Goal: Task Accomplishment & Management: Use online tool/utility

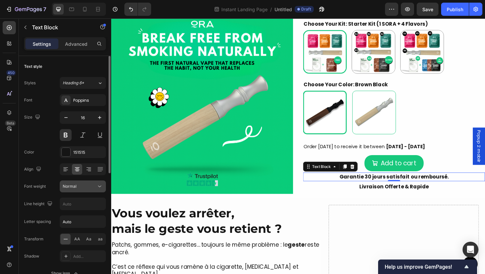
click at [101, 191] on button "Normal" at bounding box center [83, 187] width 46 height 12
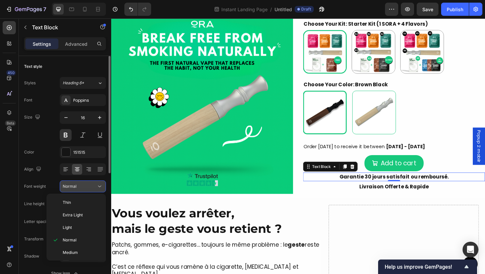
click at [101, 191] on button "Normal" at bounding box center [83, 187] width 46 height 12
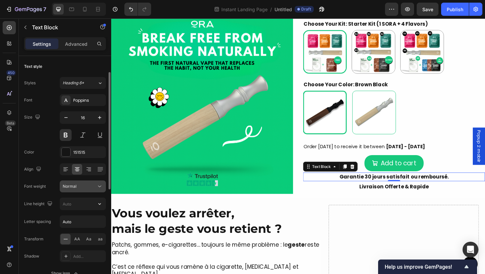
scroll to position [11, 0]
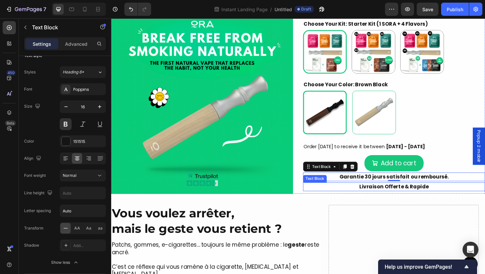
click at [402, 200] on p "Livraison Offerte & Rapide" at bounding box center [410, 197] width 191 height 8
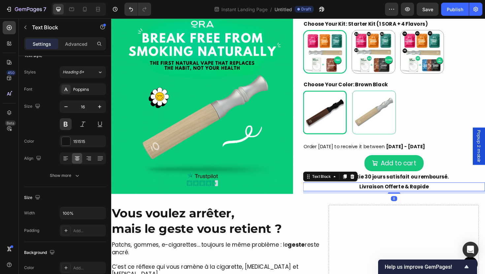
click at [403, 187] on p "Garantie 30 jours satisfait ou remboursé." at bounding box center [410, 187] width 191 height 8
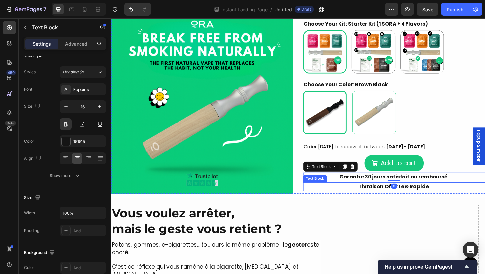
click at [397, 195] on p "Livraison Offerte & Rapide" at bounding box center [410, 197] width 191 height 8
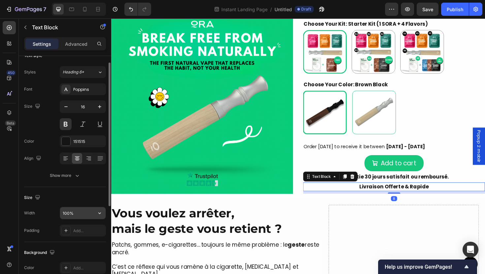
scroll to position [12, 0]
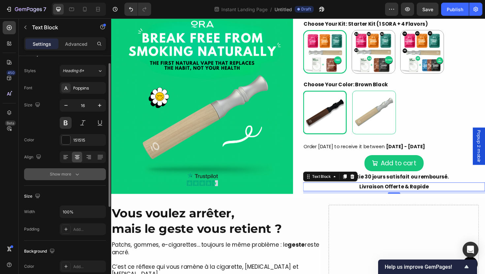
click at [69, 172] on div "Show more" at bounding box center [65, 174] width 31 height 7
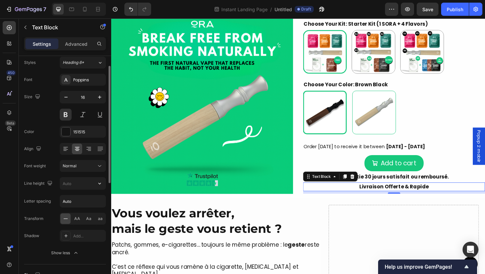
scroll to position [0, 0]
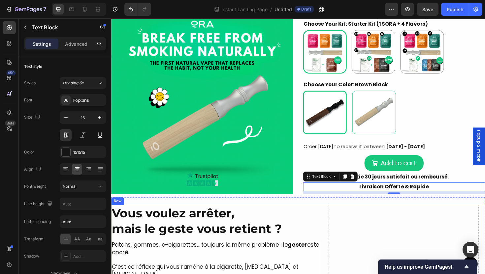
click at [395, 223] on div "Drop element here" at bounding box center [420, 278] width 159 height 125
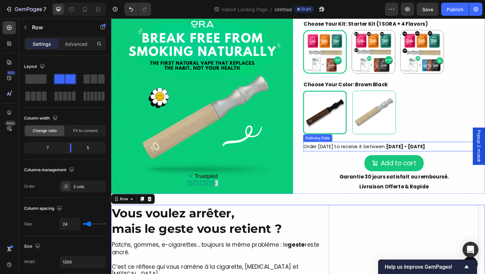
click at [363, 158] on span "Order [DATE] to receive it between" at bounding box center [358, 154] width 86 height 7
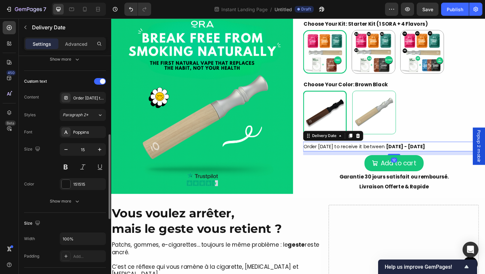
scroll to position [425, 0]
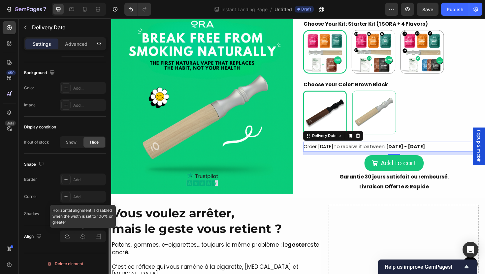
click at [78, 238] on div at bounding box center [83, 237] width 46 height 12
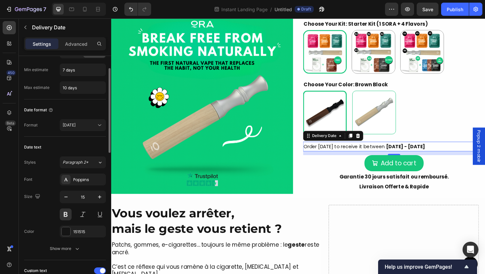
scroll to position [39, 0]
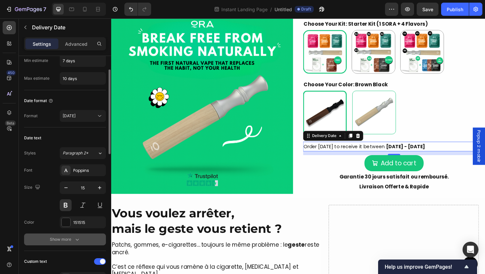
click at [66, 241] on div "Show more" at bounding box center [65, 239] width 31 height 7
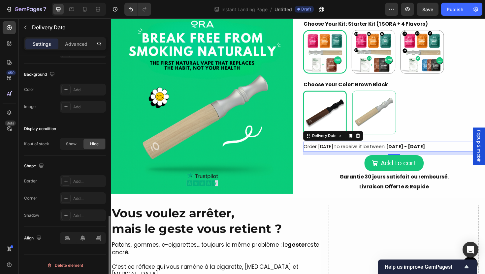
scroll to position [495, 0]
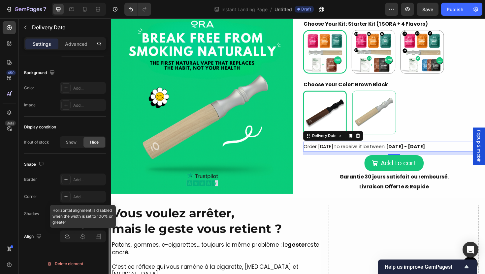
click at [81, 235] on div at bounding box center [83, 237] width 46 height 12
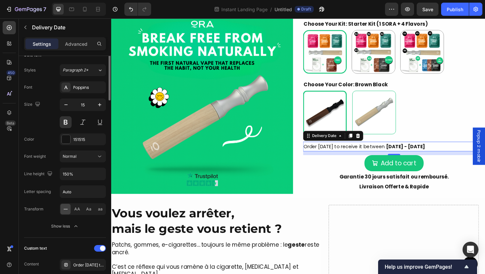
scroll to position [68, 0]
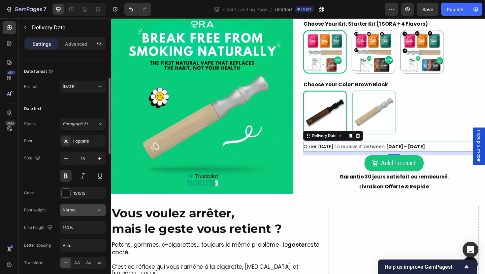
click at [99, 210] on icon at bounding box center [99, 210] width 7 height 7
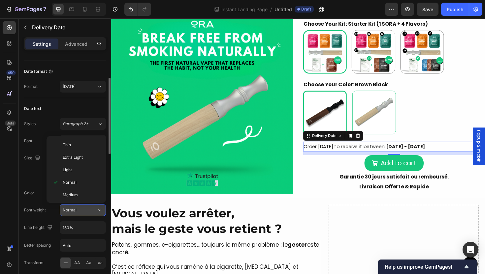
click at [98, 210] on icon at bounding box center [99, 210] width 7 height 7
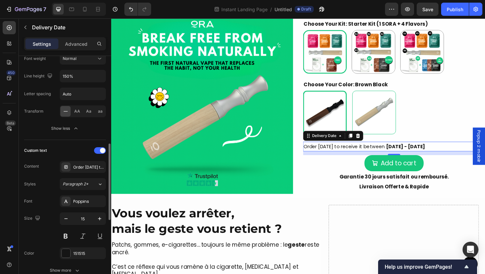
scroll to position [273, 0]
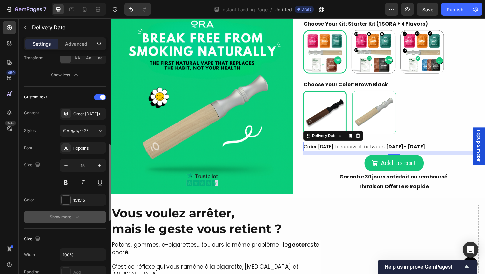
click at [77, 212] on button "Show more" at bounding box center [65, 217] width 82 height 12
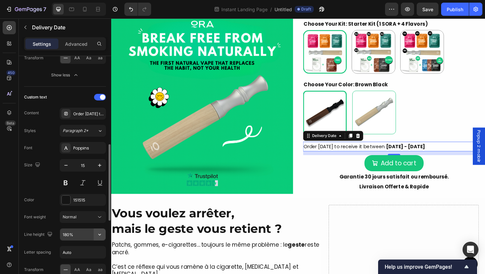
click at [99, 237] on icon "button" at bounding box center [99, 234] width 7 height 7
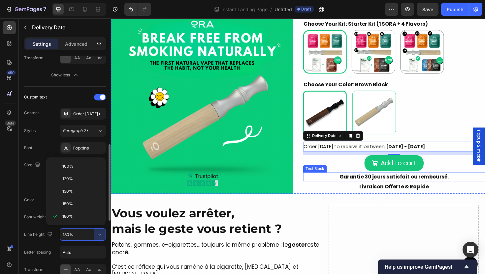
click at [369, 188] on p "Garantie 30 jours satisfait ou remboursé." at bounding box center [410, 187] width 191 height 8
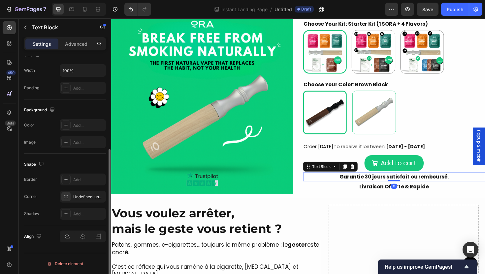
scroll to position [0, 0]
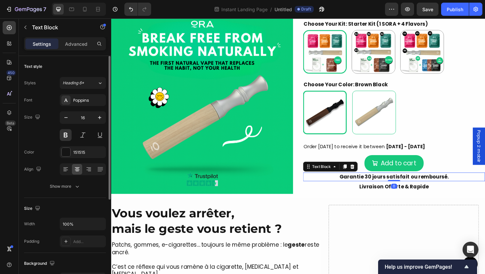
click at [81, 93] on div "Styles Heading 6* Font Poppins Size 16 Color 151515 Align Show more" at bounding box center [65, 134] width 82 height 115
click at [79, 97] on div "Poppins" at bounding box center [83, 100] width 46 height 12
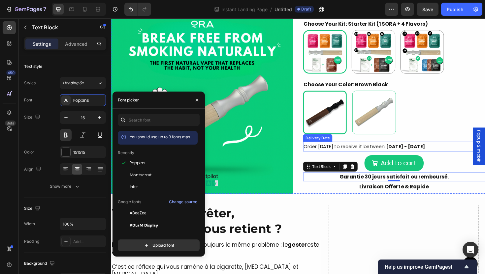
click at [356, 156] on span "Order [DATE] to receive it between" at bounding box center [358, 154] width 86 height 7
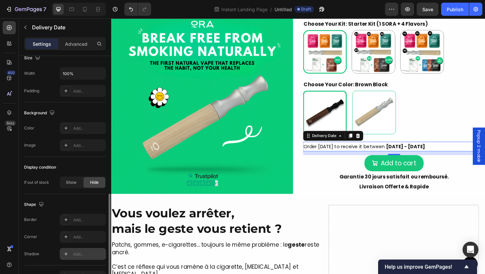
scroll to position [425, 0]
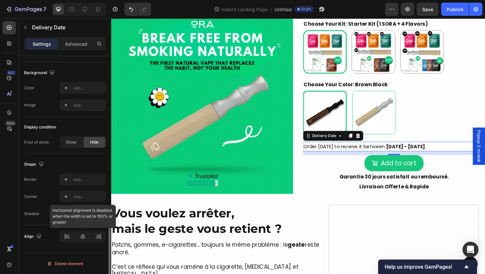
click at [82, 240] on div at bounding box center [83, 237] width 46 height 12
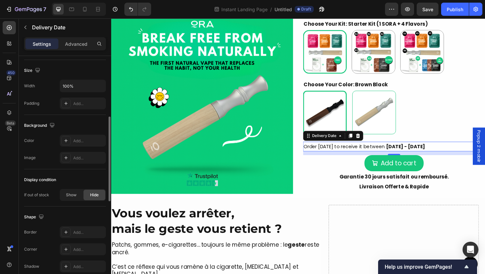
scroll to position [319, 0]
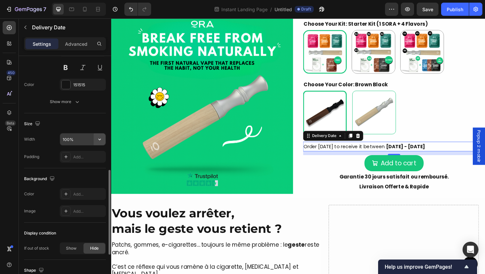
click at [100, 142] on icon "button" at bounding box center [99, 139] width 7 height 7
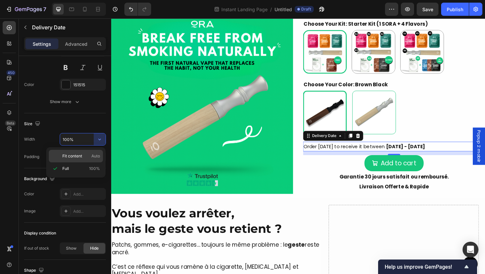
click at [93, 153] on div "Fit content Auto" at bounding box center [76, 156] width 54 height 13
type input "Auto"
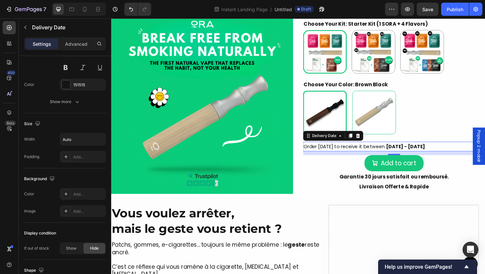
scroll to position [425, 0]
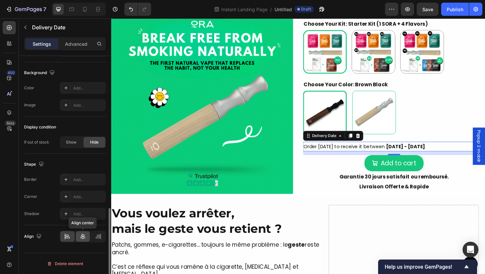
click at [84, 241] on div at bounding box center [83, 236] width 14 height 11
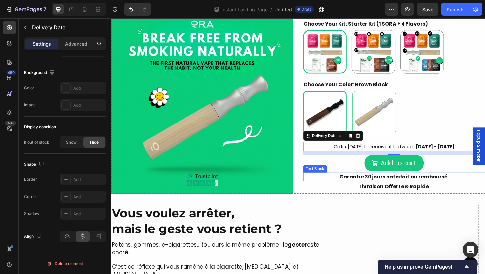
click at [434, 211] on div "More Than a Device, It’s a Ritual of Relief Heading SORA™ lets you quit smoking…" at bounding box center [309, 278] width 396 height 141
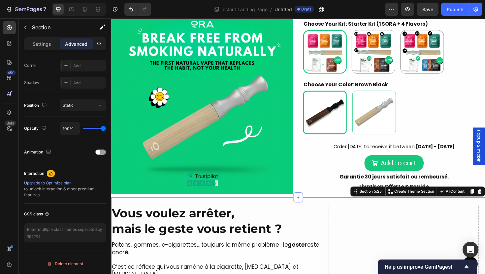
scroll to position [0, 0]
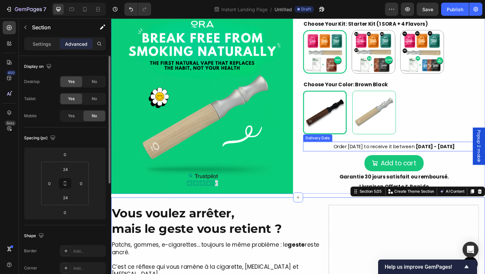
click at [449, 139] on div "Brown Black Brown Black Silver Wood Silver Wood" at bounding box center [410, 118] width 193 height 46
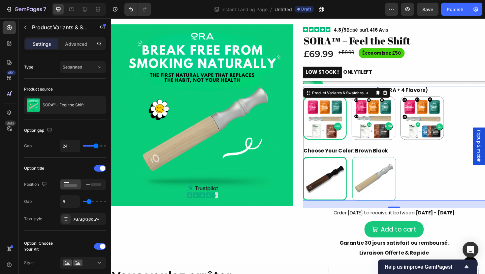
scroll to position [258, 0]
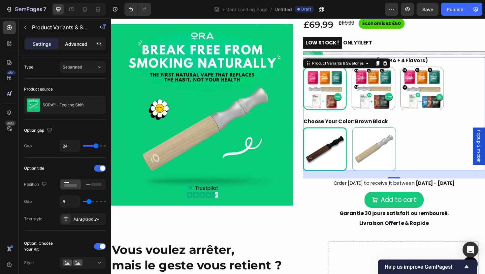
click at [72, 44] on p "Advanced" at bounding box center [76, 44] width 22 height 7
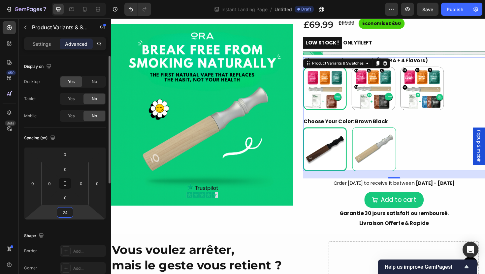
click at [68, 213] on input "24" at bounding box center [64, 213] width 13 height 10
type input "8"
radio input "true"
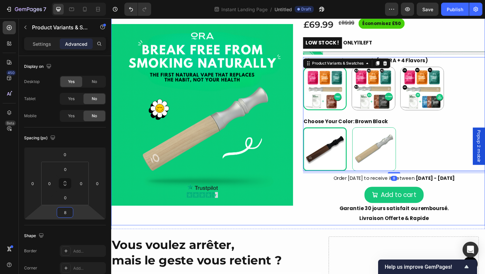
click at [180, 238] on div "Product Images" at bounding box center [207, 112] width 193 height 251
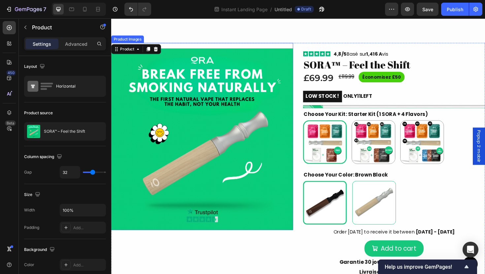
scroll to position [232, 0]
click at [248, 202] on img at bounding box center [207, 146] width 193 height 193
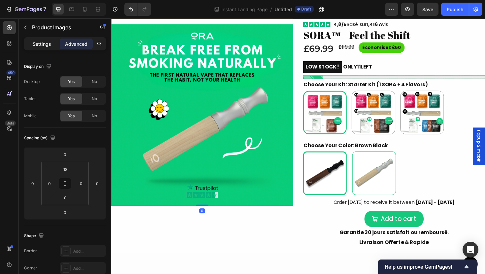
click at [31, 41] on div "Settings" at bounding box center [41, 44] width 33 height 11
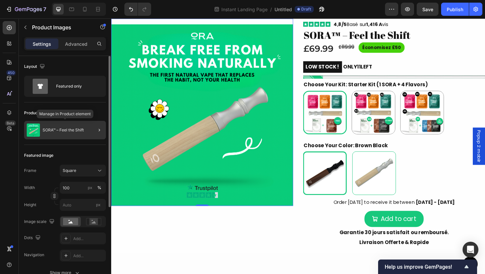
click at [67, 135] on div "SORA™ – Feel the Shift" at bounding box center [65, 130] width 82 height 18
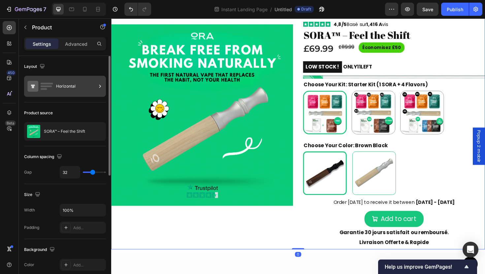
click at [57, 90] on div "Horizontal" at bounding box center [76, 86] width 40 height 15
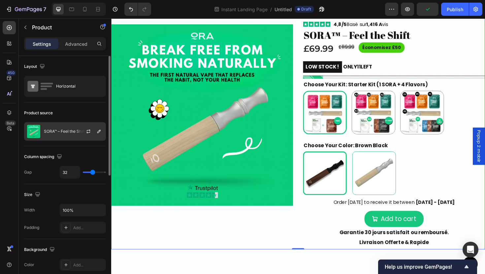
click at [57, 129] on p "SORA™ – Feel the Shift" at bounding box center [64, 131] width 41 height 5
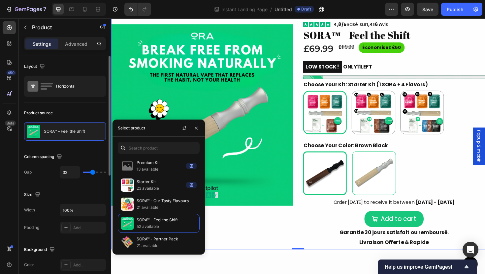
click at [59, 100] on div "Layout Horizontal" at bounding box center [65, 79] width 82 height 46
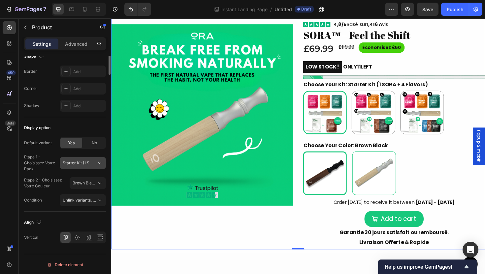
scroll to position [0, 0]
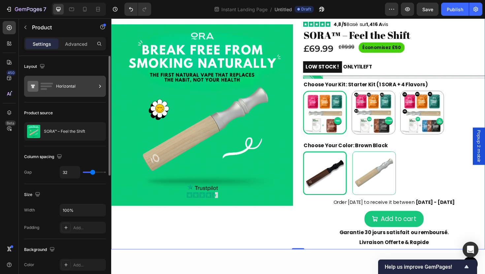
click at [52, 92] on icon at bounding box center [40, 86] width 26 height 15
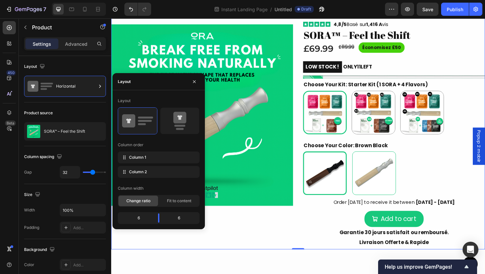
click at [266, 177] on img at bounding box center [207, 120] width 193 height 193
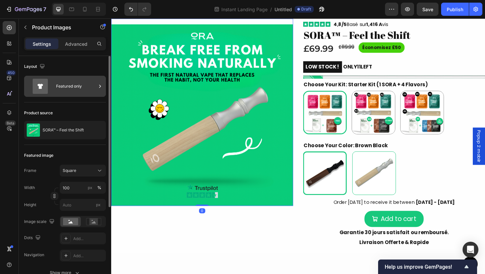
click at [52, 87] on icon at bounding box center [40, 86] width 26 height 15
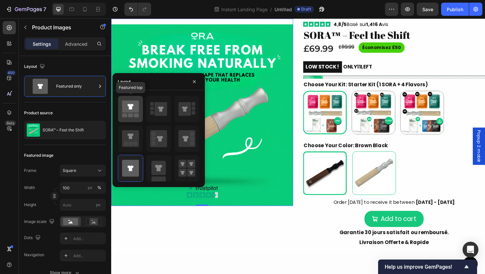
click at [133, 114] on rect at bounding box center [130, 115] width 5 height 4
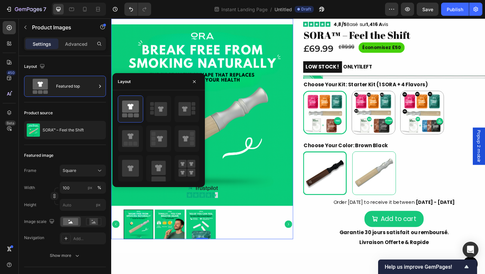
click at [297, 217] on img at bounding box center [207, 120] width 193 height 193
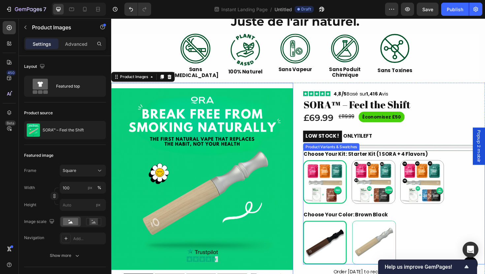
click at [345, 229] on legend "Choose Your Color: Brown Black" at bounding box center [359, 227] width 90 height 8
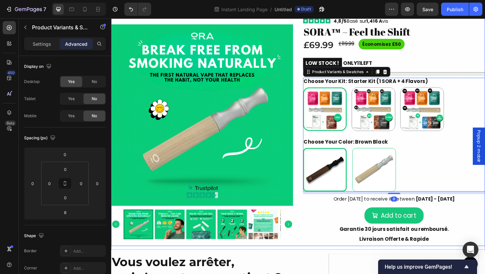
scroll to position [276, 0]
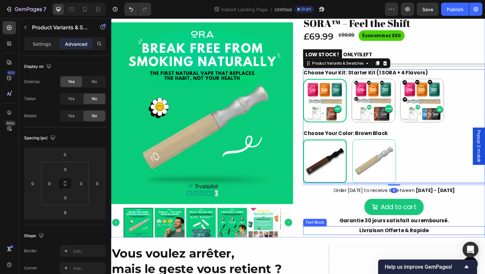
click at [323, 239] on p "Livraison Offerte & Rapide" at bounding box center [410, 243] width 191 height 8
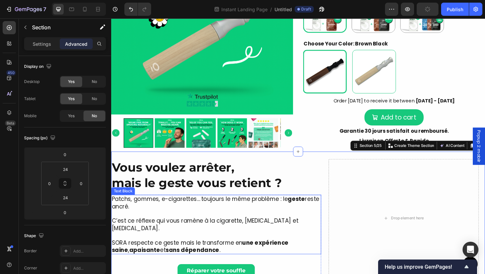
scroll to position [378, 0]
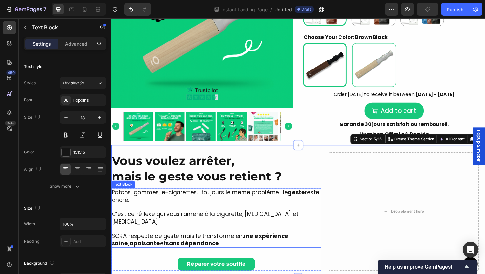
click at [325, 238] on p at bounding box center [222, 242] width 221 height 8
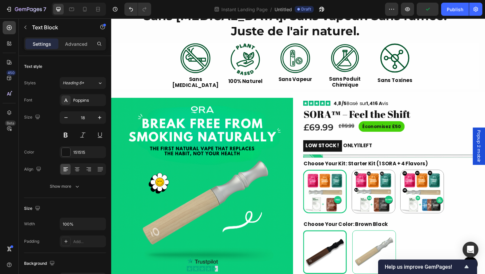
scroll to position [178, 0]
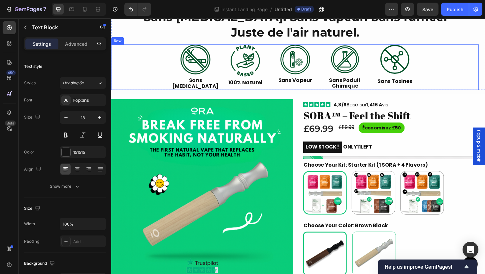
click at [242, 229] on img at bounding box center [207, 200] width 193 height 193
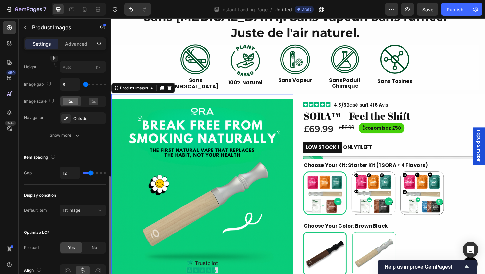
scroll to position [221, 0]
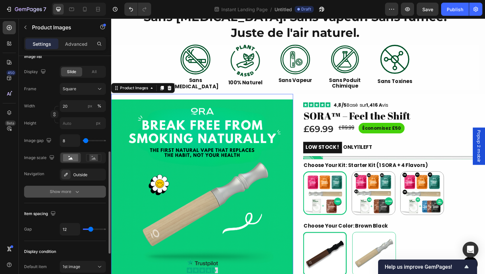
click at [64, 197] on button "Show more" at bounding box center [65, 192] width 82 height 12
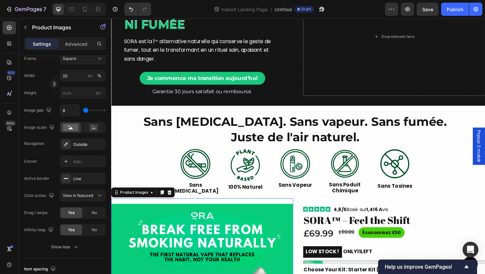
scroll to position [253, 0]
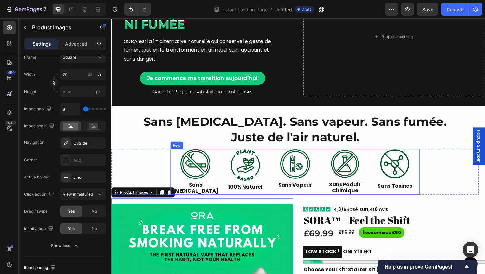
click at [281, 204] on div "Image Sans Vapeur Text Block" at bounding box center [305, 181] width 53 height 48
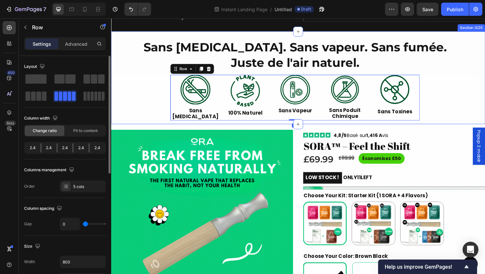
scroll to position [163, 0]
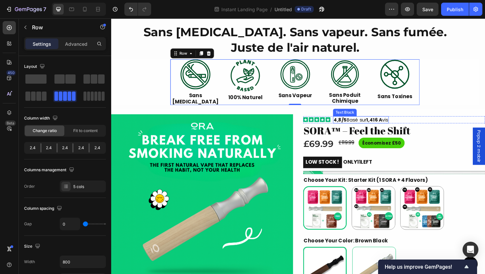
click at [396, 127] on strong "1,416 A" at bounding box center [389, 126] width 17 height 7
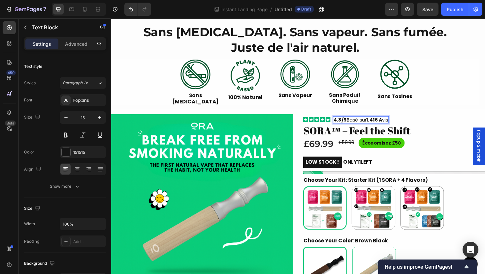
click at [400, 127] on p "4,8/5 Basé sur 1,416 A vis" at bounding box center [376, 126] width 58 height 7
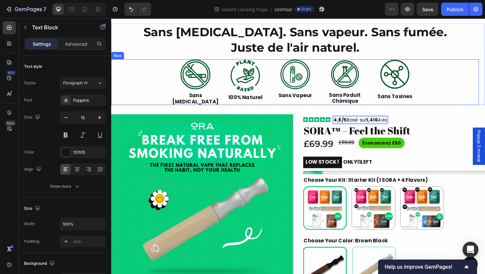
click at [446, 89] on div "Image Sans [MEDICAL_DATA] Text Block Image 100% Naturel Text Block Image Sans V…" at bounding box center [305, 86] width 389 height 48
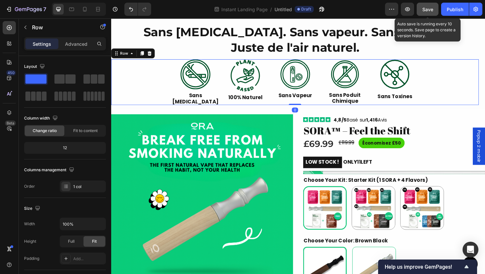
click at [426, 11] on span "Save" at bounding box center [427, 10] width 11 height 6
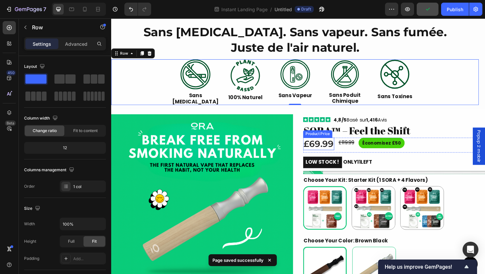
click at [337, 153] on div "£69.99" at bounding box center [330, 151] width 33 height 13
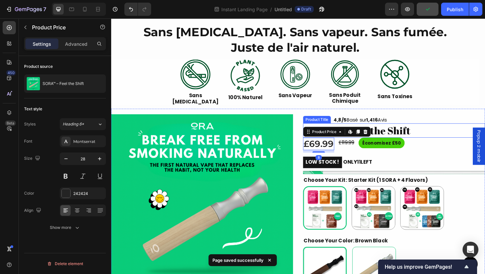
click at [406, 134] on h1 "SORA™ – Feel the Shift" at bounding box center [410, 137] width 193 height 15
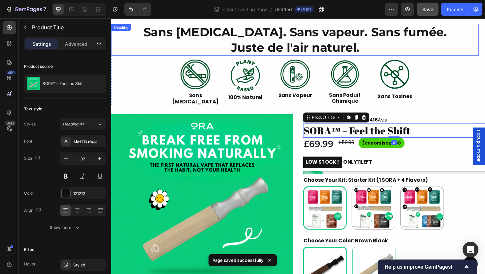
click at [256, 41] on h2 "Sans [MEDICAL_DATA]. Sans vapeur. Sans fumée. Juste de l'air naturel." at bounding box center [305, 41] width 389 height 34
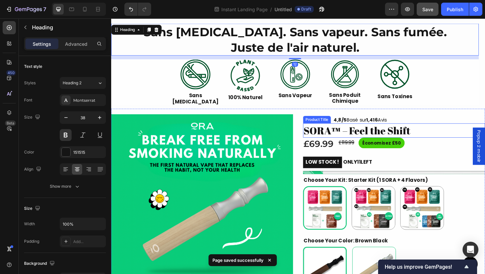
click at [395, 135] on h1 "SORA™ – Feel the Shift" at bounding box center [410, 137] width 193 height 15
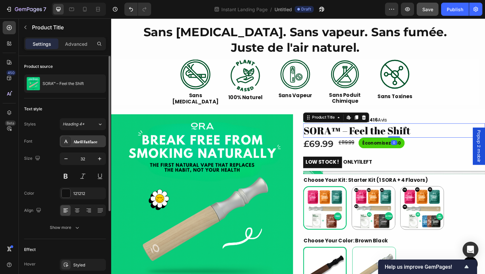
click at [82, 145] on div "Abril Fatface" at bounding box center [83, 142] width 46 height 12
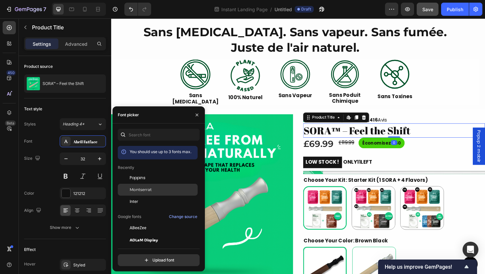
click at [147, 190] on span "Montserrat" at bounding box center [141, 190] width 22 height 6
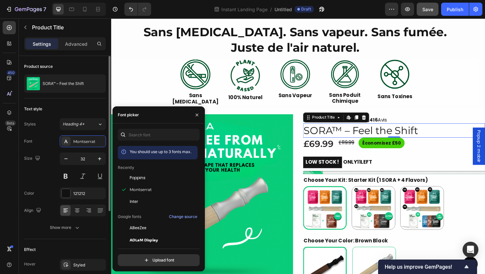
click at [58, 159] on div "Size 32" at bounding box center [65, 168] width 82 height 30
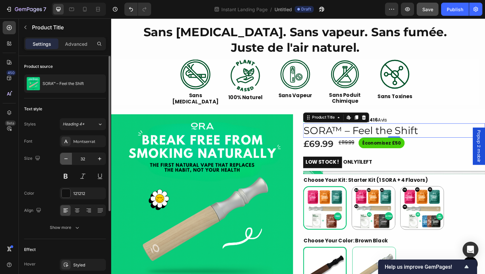
click at [64, 160] on icon "button" at bounding box center [66, 159] width 7 height 7
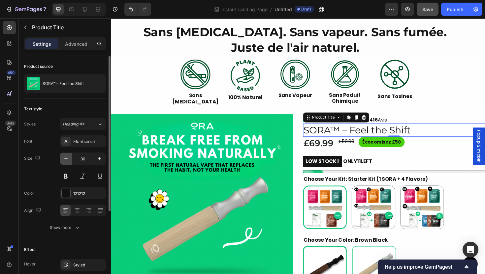
click at [64, 160] on icon "button" at bounding box center [66, 159] width 7 height 7
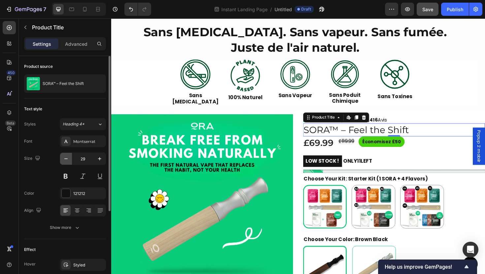
click at [64, 160] on icon "button" at bounding box center [66, 159] width 7 height 7
type input "28"
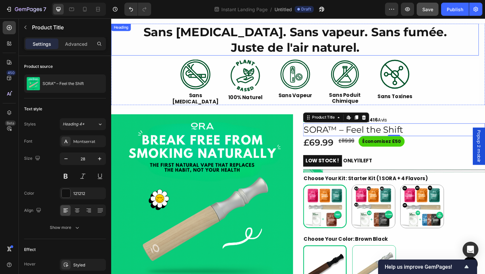
click at [303, 41] on h2 "Sans [MEDICAL_DATA]. Sans vapeur. Sans fumée. Juste de l'air naturel." at bounding box center [305, 41] width 389 height 34
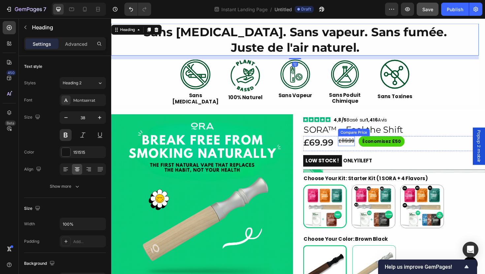
drag, startPoint x: 350, startPoint y: 138, endPoint x: 336, endPoint y: 133, distance: 14.6
click at [352, 138] on div "Compare Price" at bounding box center [367, 140] width 31 height 6
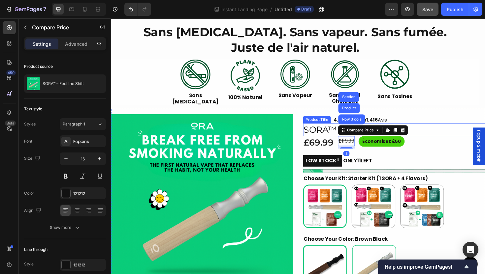
click at [323, 135] on h1 "SORA™ – Feel the Shift" at bounding box center [410, 136] width 193 height 13
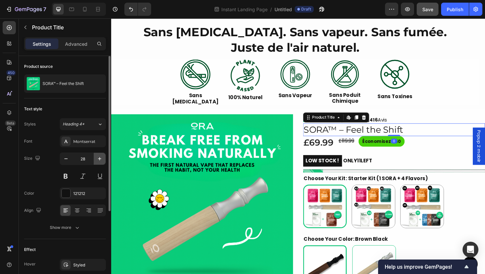
click at [98, 163] on button "button" at bounding box center [100, 159] width 12 height 12
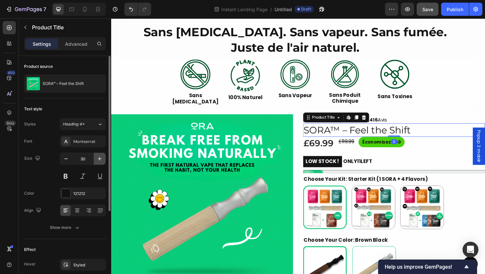
click at [98, 163] on button "button" at bounding box center [100, 159] width 12 height 12
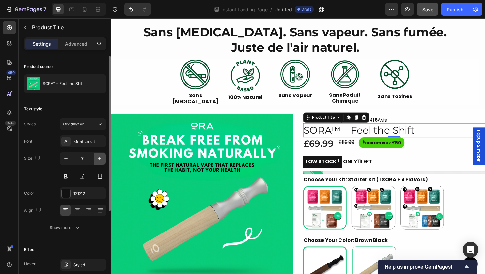
click at [96, 160] on button "button" at bounding box center [100, 159] width 12 height 12
type input "32"
click at [65, 177] on button at bounding box center [66, 176] width 12 height 12
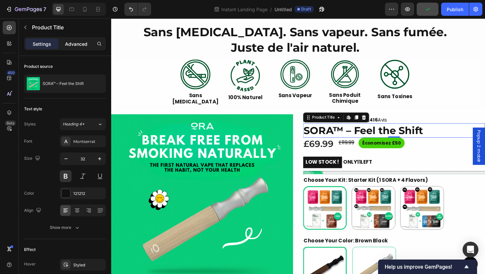
click at [80, 46] on p "Advanced" at bounding box center [76, 44] width 22 height 7
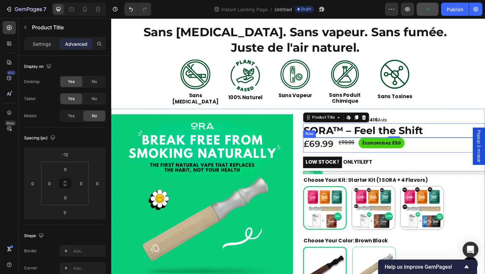
click at [484, 151] on div "£69.99 Product Price Product Price £119.99 Compare Price Compare Price Économis…" at bounding box center [410, 153] width 193 height 16
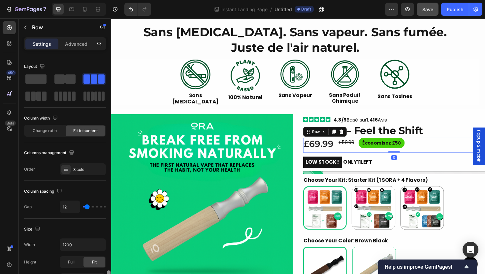
scroll to position [240, 0]
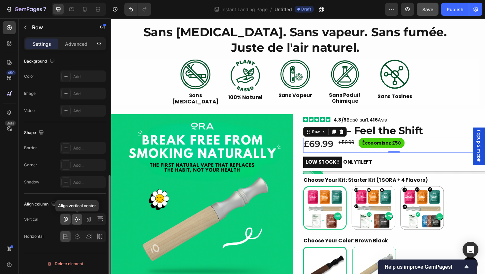
click at [78, 222] on icon at bounding box center [77, 219] width 7 height 7
click at [77, 220] on icon at bounding box center [77, 220] width 5 height 5
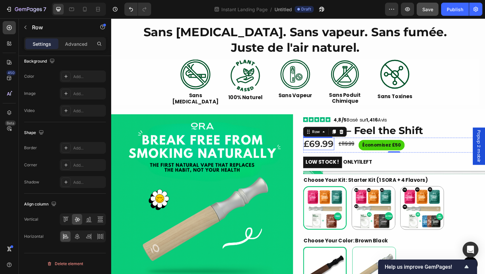
click at [331, 148] on div "£69.99" at bounding box center [330, 151] width 33 height 13
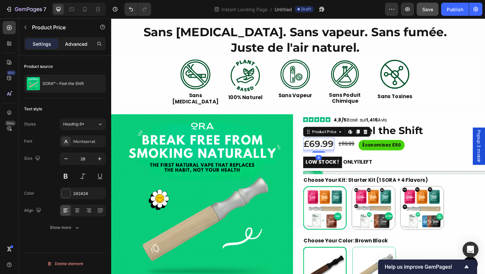
click at [80, 45] on p "Advanced" at bounding box center [76, 44] width 22 height 7
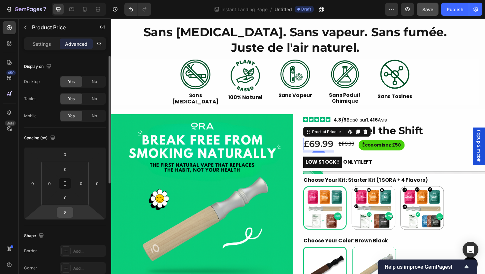
click at [67, 210] on input "8" at bounding box center [64, 213] width 13 height 10
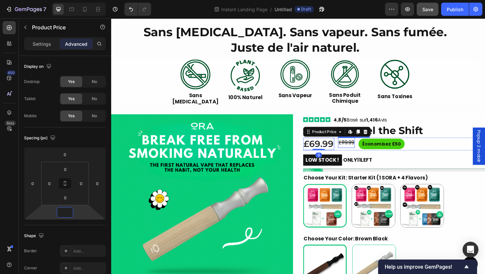
click at [358, 154] on div "£119.99" at bounding box center [360, 150] width 18 height 11
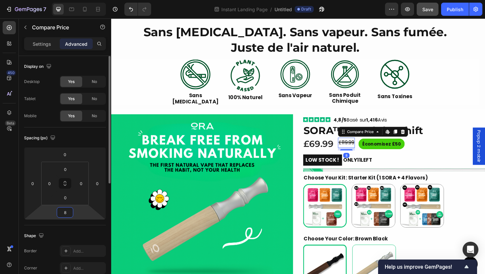
click at [70, 211] on input "8" at bounding box center [64, 213] width 13 height 10
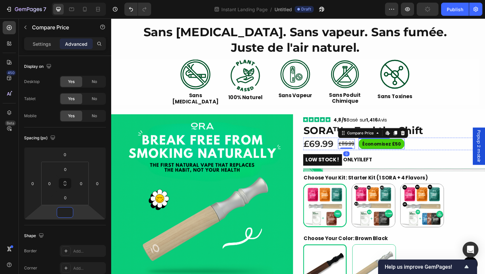
click at [381, 153] on pre "Économisez £50" at bounding box center [397, 151] width 49 height 11
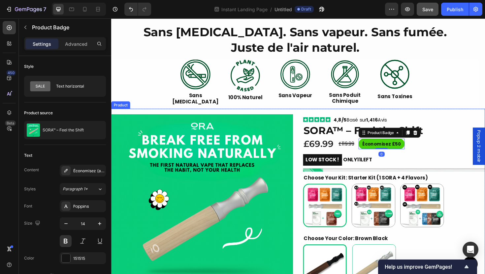
click at [477, 181] on div "Icon Icon Icon Icon Icon Icon List 4,8/5 Basé sur 1,416 Avis Text Block Row SOR…" at bounding box center [410, 238] width 193 height 248
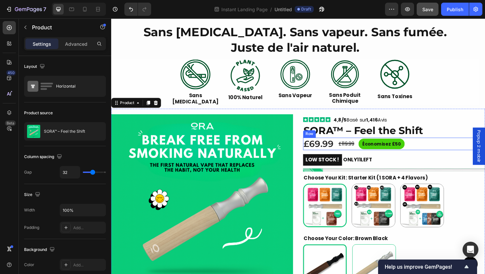
click at [434, 157] on div "£69.99 Product Price Product Price £119.99 Compare Price Compare Price Économis…" at bounding box center [410, 151] width 193 height 13
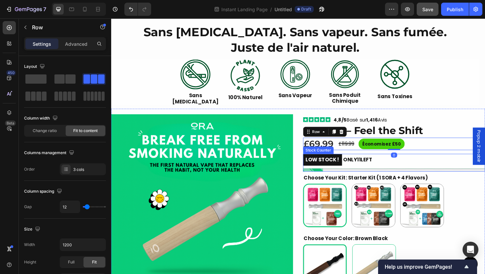
click at [397, 165] on div "LOW STOCK ! ONLY 11 LEFT" at bounding box center [410, 168] width 193 height 13
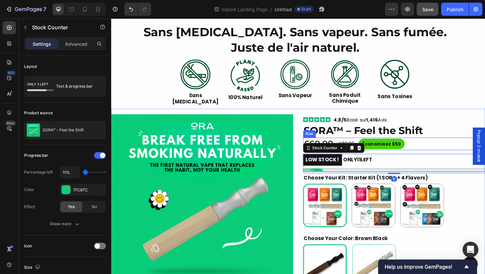
drag, startPoint x: 452, startPoint y: 150, endPoint x: 394, endPoint y: 146, distance: 57.8
click at [451, 150] on div "£69.99 Product Price Product Price £119.99 Compare Price Compare Price Économis…" at bounding box center [410, 151] width 193 height 13
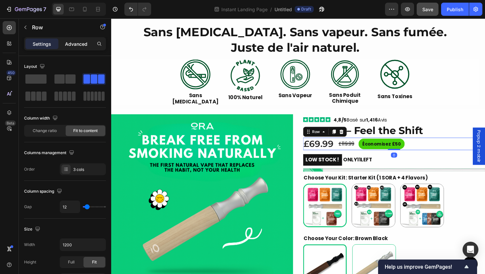
click at [79, 41] on p "Advanced" at bounding box center [76, 44] width 22 height 7
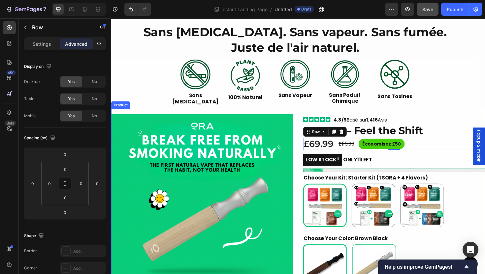
click at [428, 161] on div "Icon Icon Icon Icon Icon Icon List 4,8/5 Basé sur 1,416 Avis Text Block Row SOR…" at bounding box center [410, 238] width 193 height 248
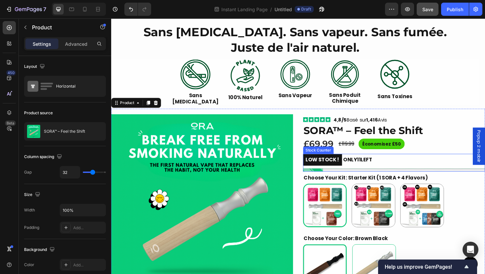
click at [429, 167] on div "LOW STOCK ! ONLY 11 LEFT" at bounding box center [410, 168] width 193 height 13
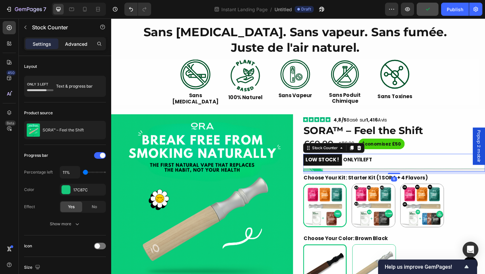
click at [77, 43] on p "Advanced" at bounding box center [76, 44] width 22 height 7
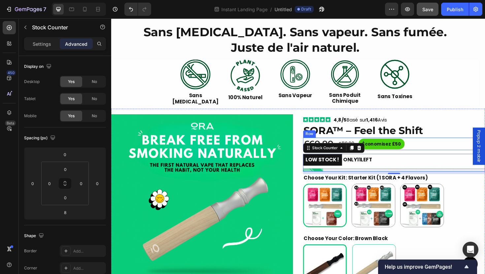
click at [453, 147] on div "£69.99 Product Price Product Price £119.99 Compare Price Compare Price Économis…" at bounding box center [410, 151] width 193 height 13
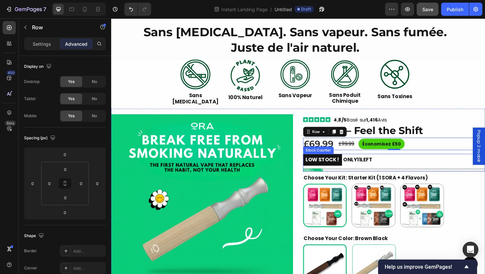
click at [341, 170] on mark "LOW STOCK !" at bounding box center [334, 169] width 41 height 12
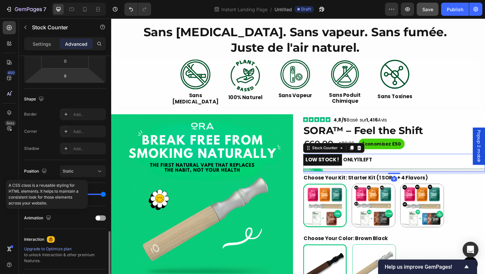
scroll to position [203, 0]
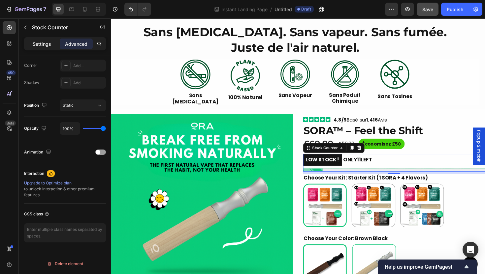
click at [46, 45] on p "Settings" at bounding box center [42, 44] width 18 height 7
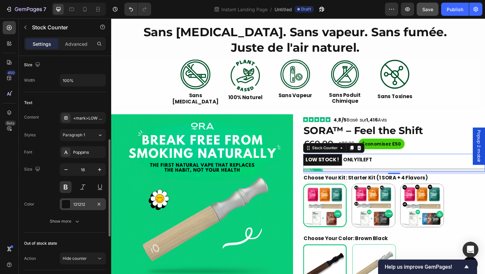
click at [77, 204] on div "121212" at bounding box center [82, 205] width 19 height 6
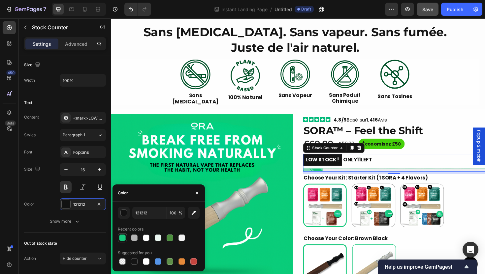
click at [123, 237] on div at bounding box center [122, 238] width 7 height 7
type input "17C87C"
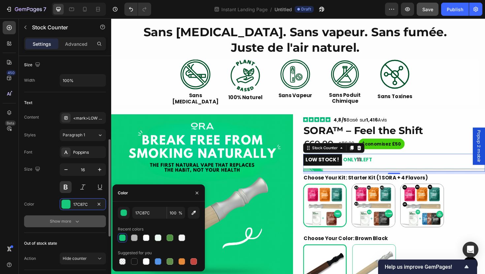
click at [76, 222] on icon "button" at bounding box center [77, 221] width 7 height 7
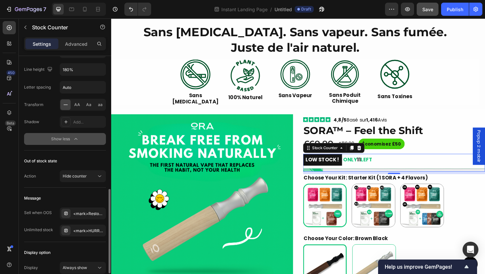
scroll to position [426, 0]
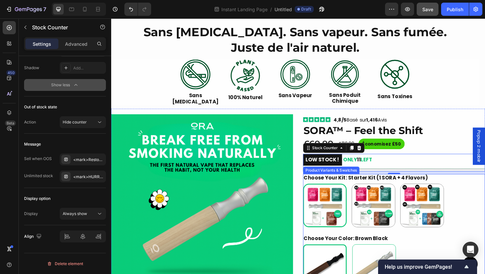
click at [392, 198] on img at bounding box center [389, 217] width 46 height 46
click at [366, 194] on input "Premium Kit (2 SORA + 8 Flavors) Premium Kit (2 SORA + 8 Flavors)" at bounding box center [365, 194] width 0 height 0
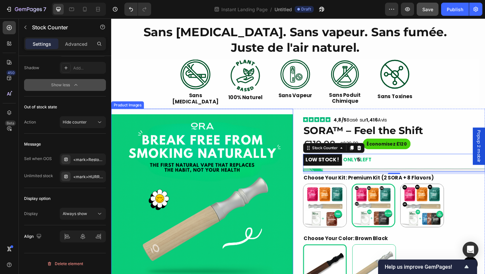
radio input "false"
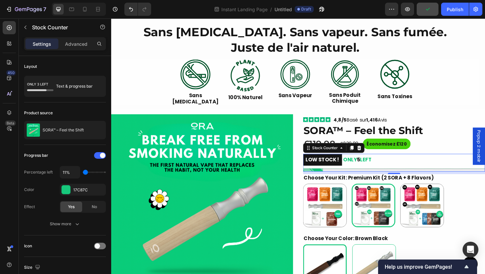
click at [332, 167] on mark "LOW STOCK !" at bounding box center [334, 169] width 41 height 12
click at [89, 192] on div "17C87C" at bounding box center [82, 190] width 19 height 6
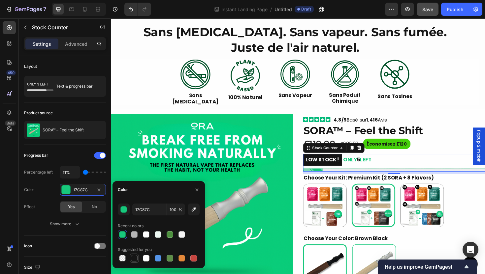
click at [135, 259] on div at bounding box center [134, 258] width 7 height 7
type input "151515"
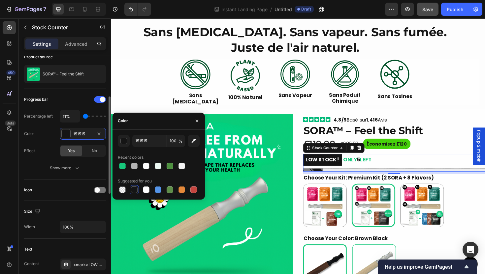
scroll to position [103, 0]
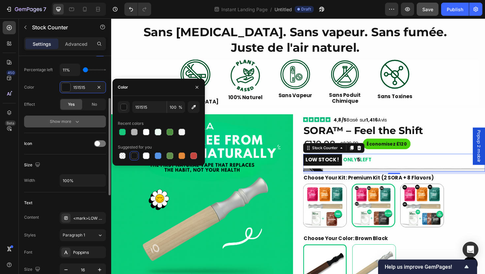
click at [73, 122] on div "Show more" at bounding box center [65, 121] width 31 height 7
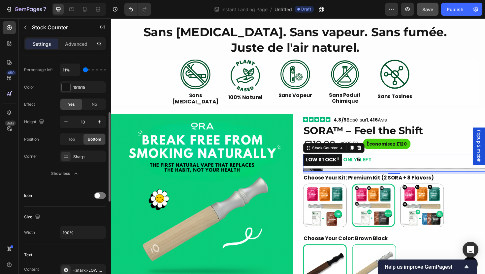
scroll to position [153, 0]
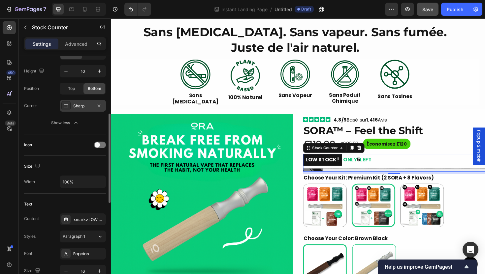
click at [81, 109] on div "Sharp" at bounding box center [83, 106] width 46 height 12
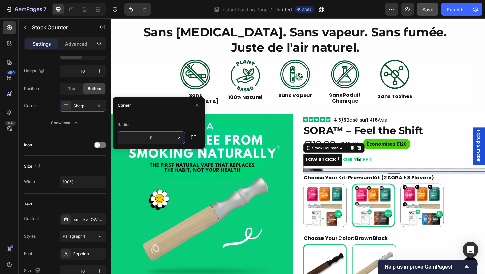
click at [166, 137] on input "0" at bounding box center [151, 138] width 67 height 12
type input "24"
click at [168, 123] on div "Radius" at bounding box center [159, 125] width 82 height 11
click at [68, 167] on div "Size" at bounding box center [65, 166] width 82 height 11
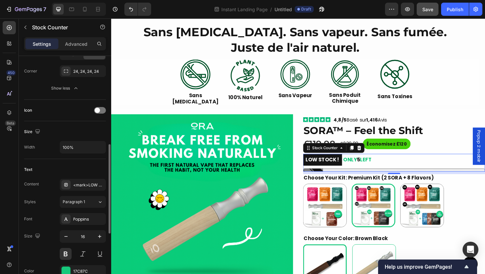
scroll to position [237, 0]
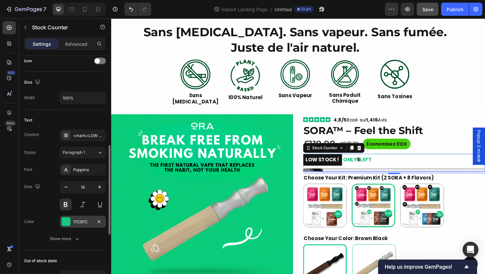
click at [79, 219] on div "17C87C" at bounding box center [82, 222] width 19 height 6
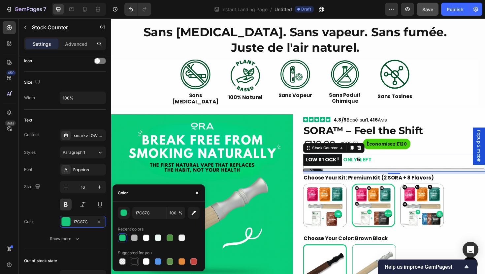
click at [136, 263] on div at bounding box center [134, 261] width 7 height 7
type input "151515"
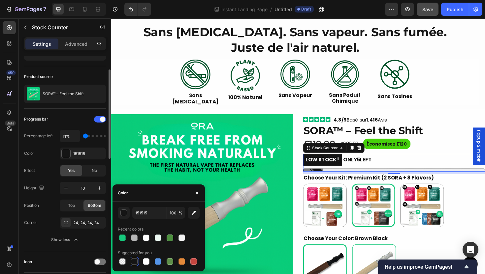
scroll to position [0, 0]
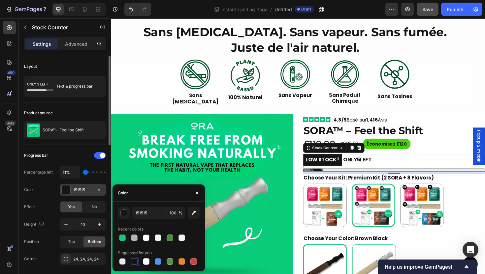
click at [81, 196] on div "151515" at bounding box center [83, 190] width 46 height 12
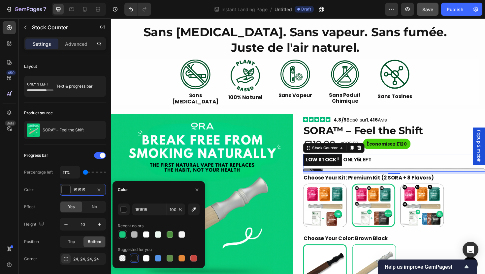
click at [125, 237] on div at bounding box center [122, 235] width 8 height 8
type input "17C87C"
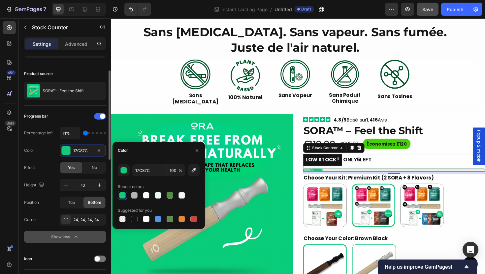
click at [78, 238] on icon "button" at bounding box center [76, 237] width 7 height 7
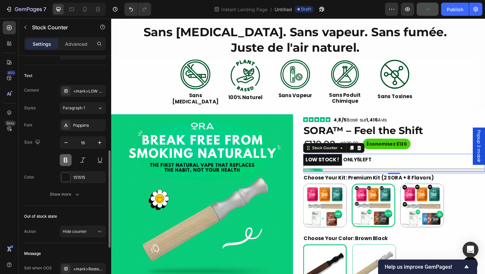
scroll to position [269, 0]
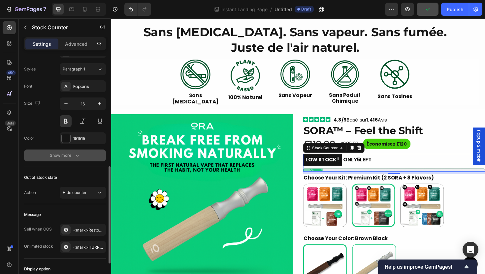
click at [82, 154] on button "Show more" at bounding box center [65, 156] width 82 height 12
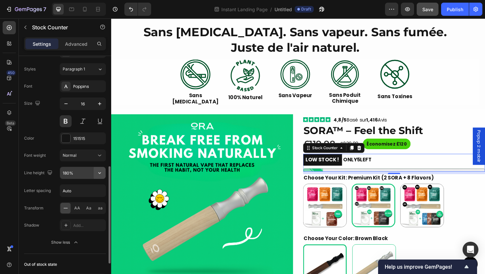
click at [99, 172] on icon "button" at bounding box center [99, 173] width 3 height 2
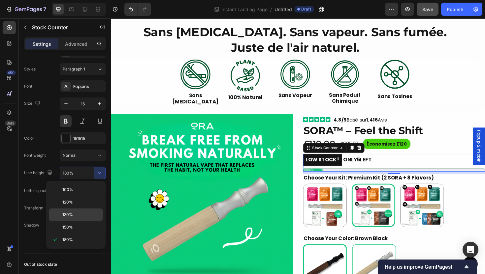
click at [82, 215] on p "130%" at bounding box center [81, 215] width 38 height 6
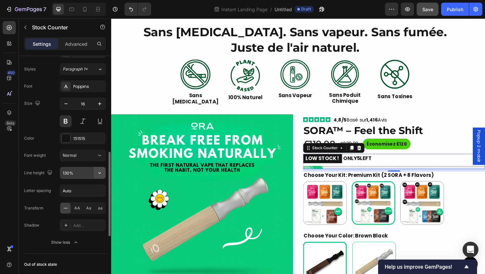
click at [103, 172] on icon "button" at bounding box center [99, 173] width 7 height 7
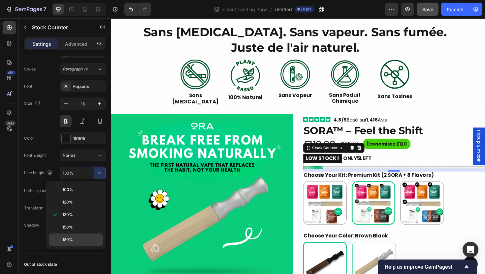
click at [77, 242] on p "180%" at bounding box center [81, 240] width 38 height 6
type input "180%"
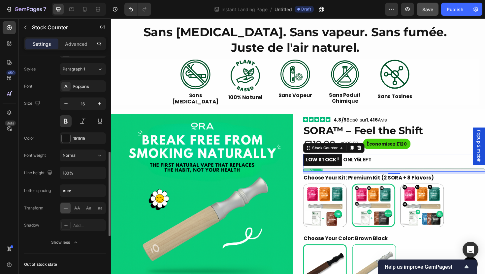
click at [53, 218] on div "Font Poppins Size 16 Color 151515 Font weight Normal Line height 180% Letter sp…" at bounding box center [65, 164] width 82 height 168
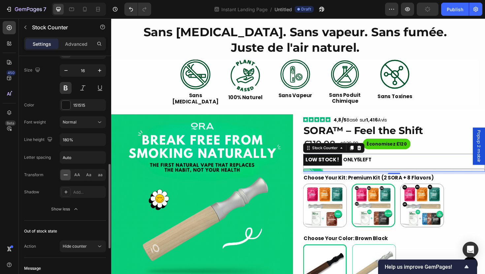
scroll to position [303, 0]
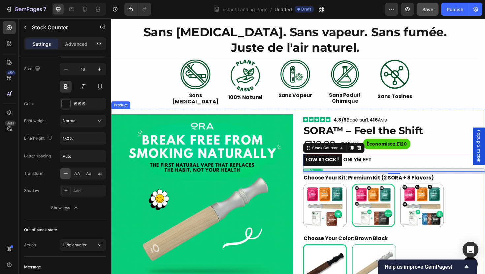
click at [445, 159] on div "Icon Icon Icon Icon Icon Icon List 4,8/5 Basé sur 1,416 Avis Text Block Row SOR…" at bounding box center [410, 238] width 193 height 248
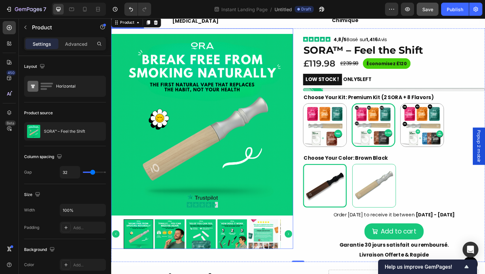
scroll to position [238, 0]
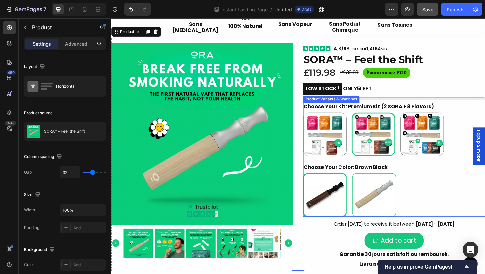
click at [429, 209] on div "Brown Black Brown Black Silver Wood Silver Wood" at bounding box center [410, 206] width 193 height 46
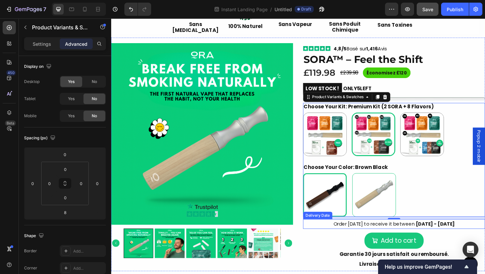
click at [449, 238] on span "[DATE] - [DATE]" at bounding box center [454, 236] width 41 height 7
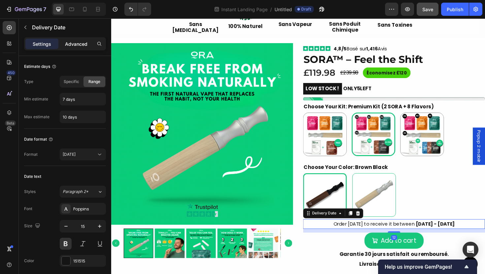
click at [78, 46] on p "Advanced" at bounding box center [76, 44] width 22 height 7
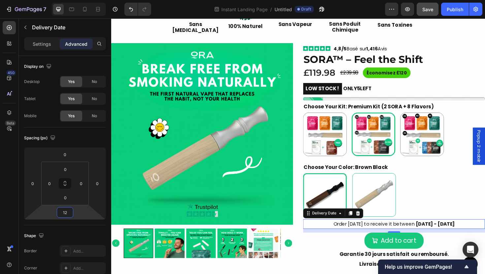
click at [67, 211] on input "12" at bounding box center [64, 213] width 13 height 10
type input "8"
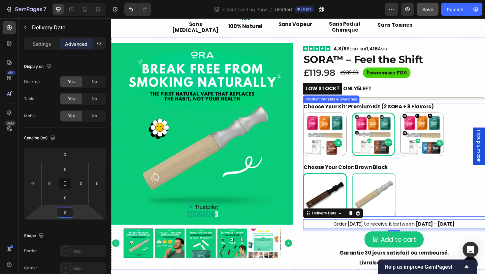
click at [462, 206] on div "Brown Black Brown Black Silver Wood Silver Wood" at bounding box center [410, 206] width 193 height 46
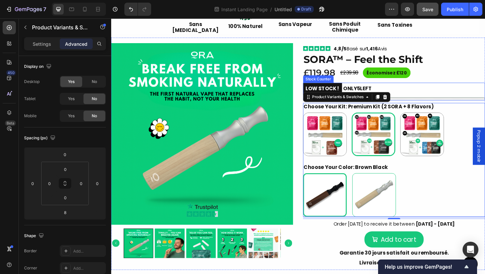
click at [453, 92] on div "LOW STOCK ! ONLY 5 LEFT" at bounding box center [410, 93] width 193 height 13
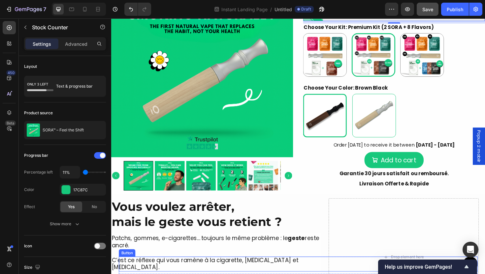
click at [360, 274] on div "Button" at bounding box center [309, 279] width 380 height 16
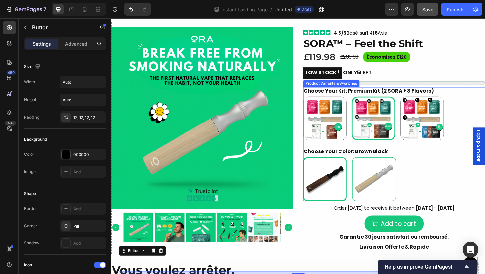
scroll to position [255, 0]
